Goal: Task Accomplishment & Management: Manage account settings

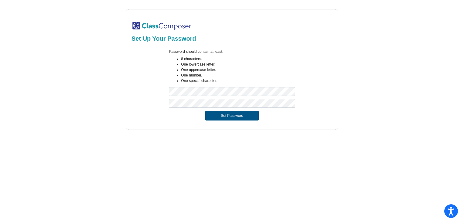
click at [211, 115] on button "Set Password" at bounding box center [231, 116] width 53 height 10
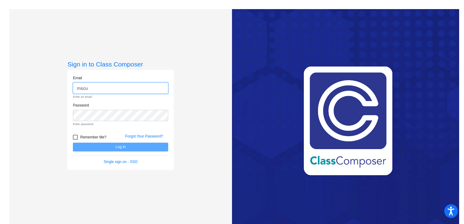
type input "[EMAIL_ADDRESS][DOMAIN_NAME]"
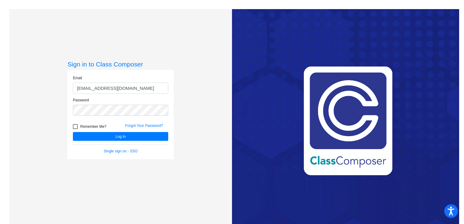
click at [74, 128] on div at bounding box center [75, 126] width 5 height 5
click at [75, 129] on input "Remember Me?" at bounding box center [75, 129] width 0 height 0
checkbox input "true"
click at [95, 138] on button "Log In" at bounding box center [120, 136] width 95 height 9
click at [118, 151] on link "Single sign on - SSO" at bounding box center [121, 151] width 34 height 4
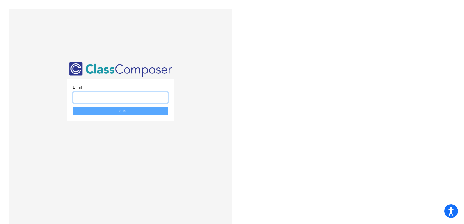
click at [125, 102] on input "email" at bounding box center [120, 97] width 95 height 11
type input "[EMAIL_ADDRESS][DOMAIN_NAME]"
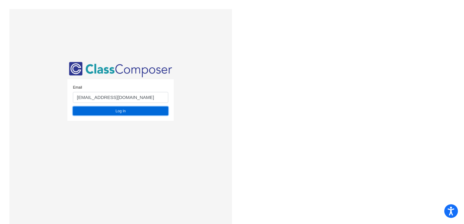
click at [127, 112] on button "Log In" at bounding box center [120, 111] width 95 height 9
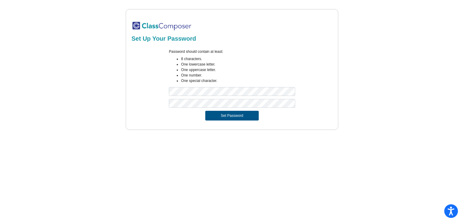
click at [205, 114] on button "Set Password" at bounding box center [231, 116] width 53 height 10
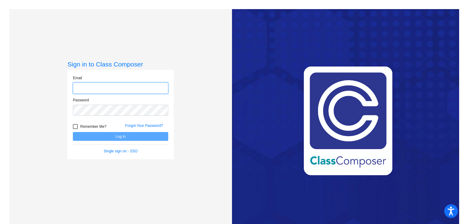
click at [116, 83] on input "email" at bounding box center [120, 88] width 95 height 11
type input "[EMAIL_ADDRESS][DOMAIN_NAME]"
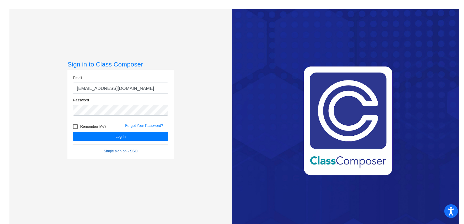
click at [117, 150] on link "Single sign on - SSO" at bounding box center [121, 151] width 34 height 4
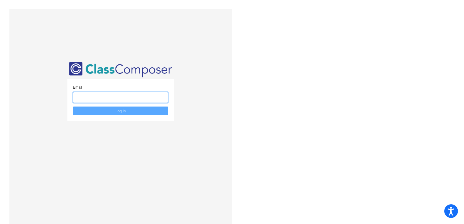
click at [135, 97] on input "email" at bounding box center [120, 97] width 95 height 11
type input "[EMAIL_ADDRESS][DOMAIN_NAME]"
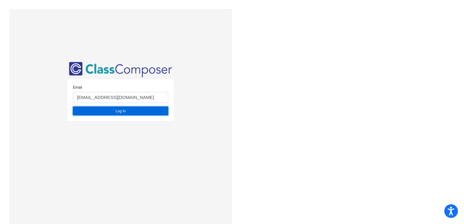
click at [127, 111] on button "Log In" at bounding box center [120, 111] width 95 height 9
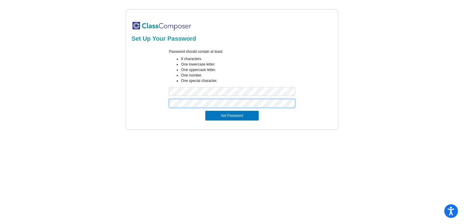
click at [205, 111] on button "Set Password" at bounding box center [231, 116] width 53 height 10
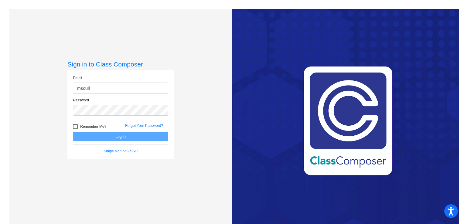
type input "[EMAIL_ADDRESS][DOMAIN_NAME]"
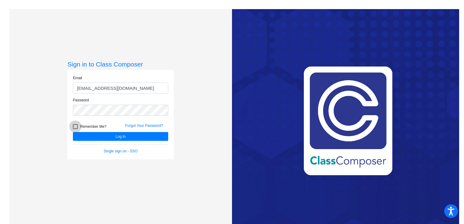
click at [75, 126] on div at bounding box center [75, 126] width 5 height 5
click at [75, 129] on input "Remember Me?" at bounding box center [75, 129] width 0 height 0
checkbox input "true"
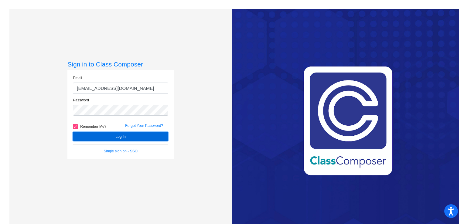
click at [87, 134] on button "Log In" at bounding box center [120, 136] width 95 height 9
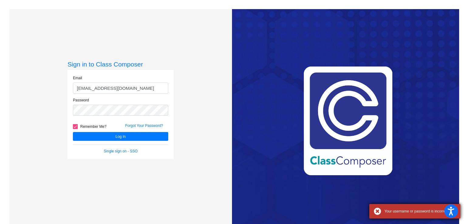
click at [389, 208] on div "Your username or password is incorrect" at bounding box center [414, 211] width 91 height 15
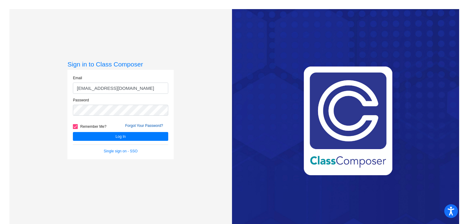
click at [152, 125] on link "Forgot Your Password?" at bounding box center [144, 126] width 38 height 4
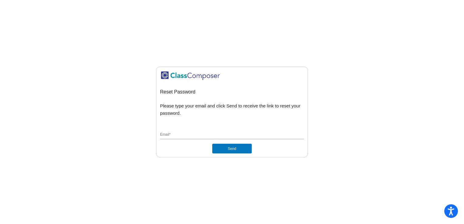
click at [184, 134] on input "Email *" at bounding box center [232, 134] width 144 height 5
type input "[EMAIL_ADDRESS][DOMAIN_NAME]"
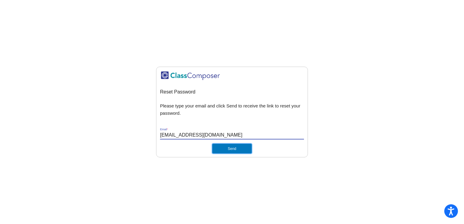
click at [216, 147] on button "Send" at bounding box center [231, 149] width 39 height 10
